Goal: Task Accomplishment & Management: Manage account settings

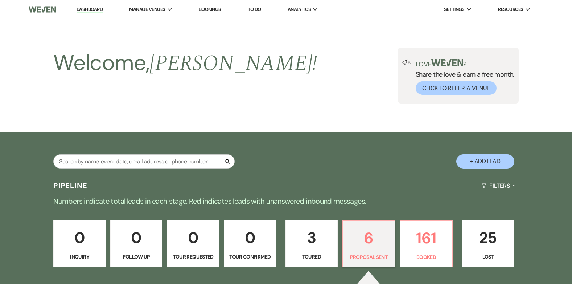
select select "6"
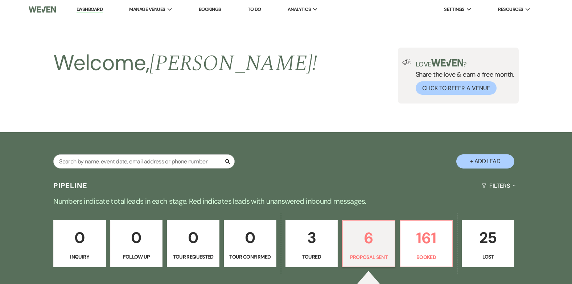
select select "6"
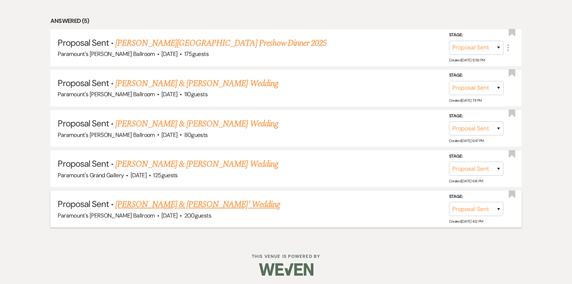
scroll to position [387, 0]
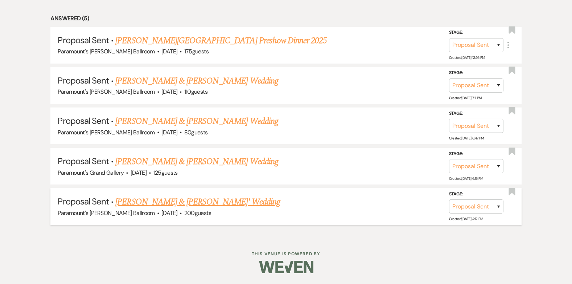
click at [172, 201] on link "[PERSON_NAME] & [PERSON_NAME]' Wedding" at bounding box center [197, 201] width 165 height 13
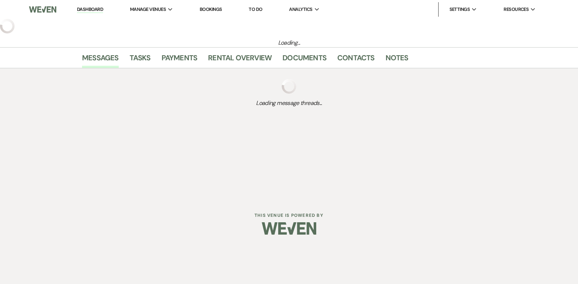
select select "6"
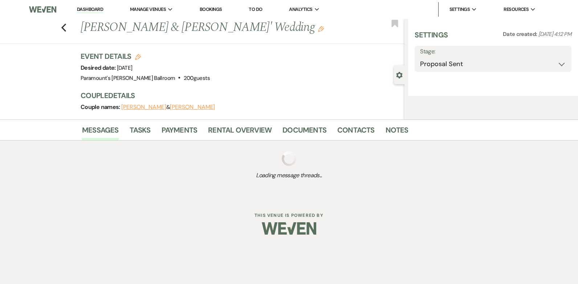
select select "5"
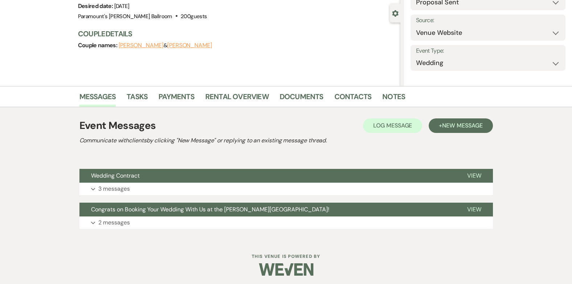
scroll to position [64, 0]
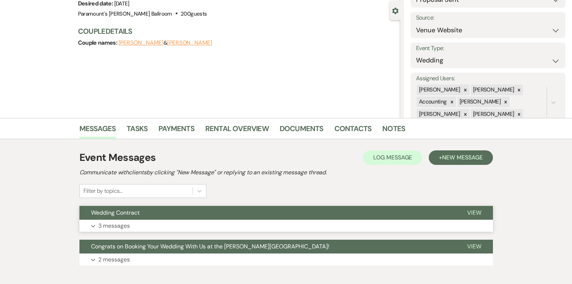
drag, startPoint x: 169, startPoint y: 220, endPoint x: 172, endPoint y: 216, distance: 4.9
click at [169, 220] on button "Expand 3 messages" at bounding box center [286, 226] width 414 height 12
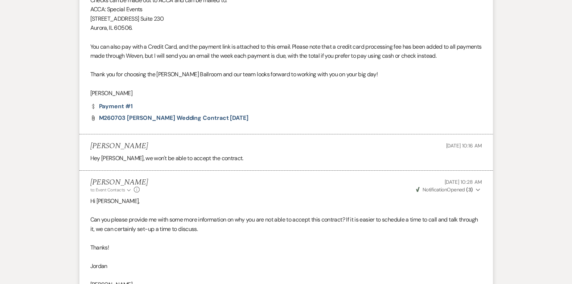
scroll to position [425, 0]
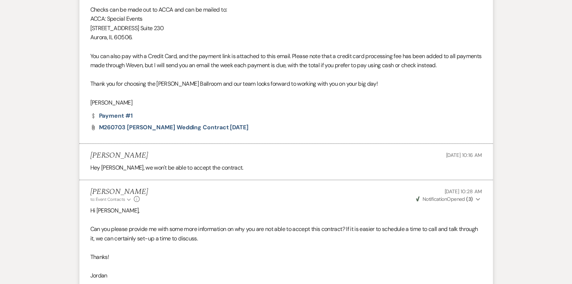
click at [472, 199] on strong "( 3 )" at bounding box center [469, 199] width 7 height 7
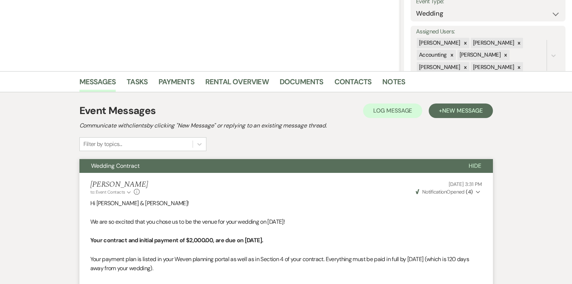
scroll to position [62, 0]
